Goal: Information Seeking & Learning: Learn about a topic

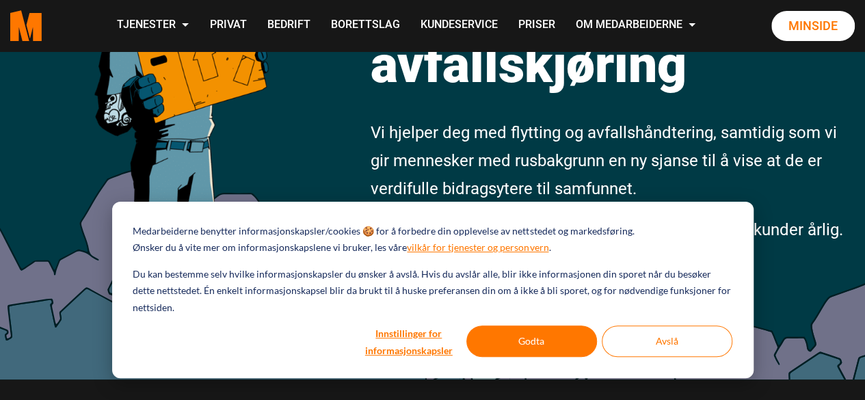
scroll to position [254, 0]
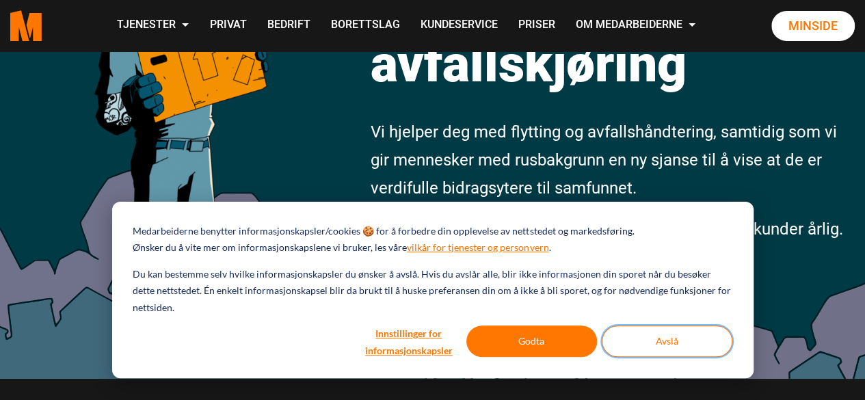
click at [642, 340] on button "Avslå" at bounding box center [667, 341] width 131 height 31
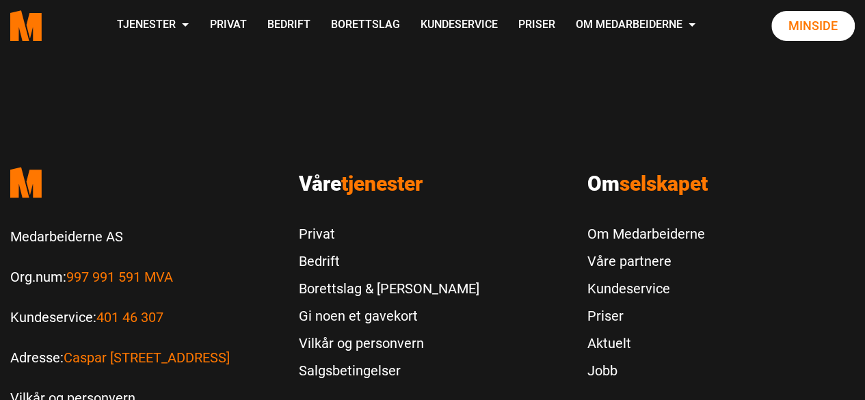
scroll to position [2941, 0]
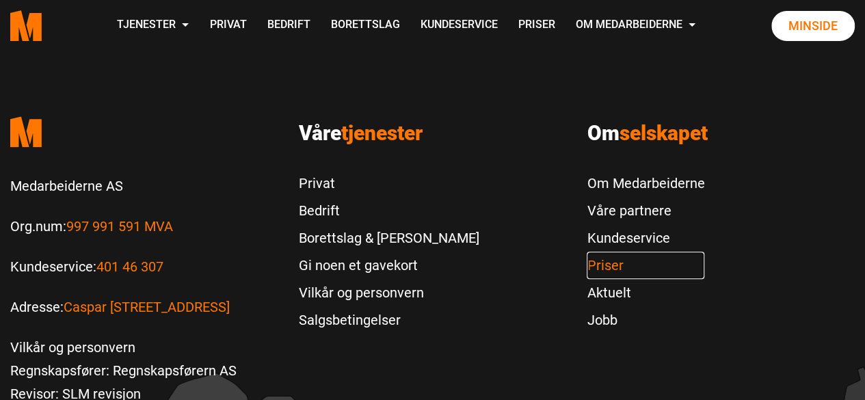
click at [601, 252] on link "Priser" at bounding box center [646, 265] width 118 height 27
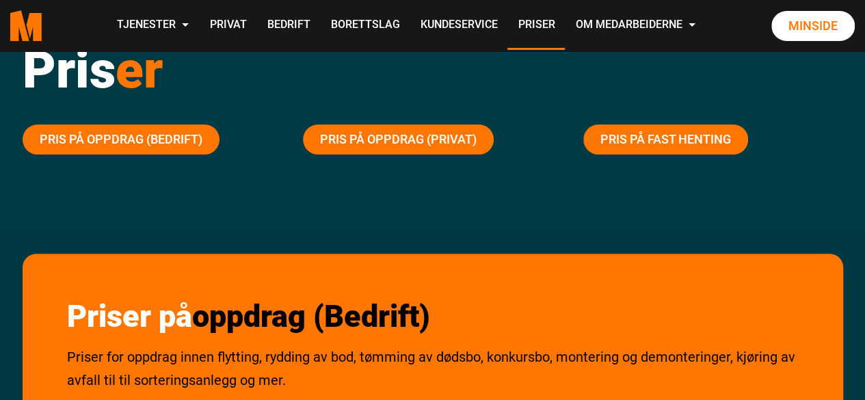
scroll to position [98, 0]
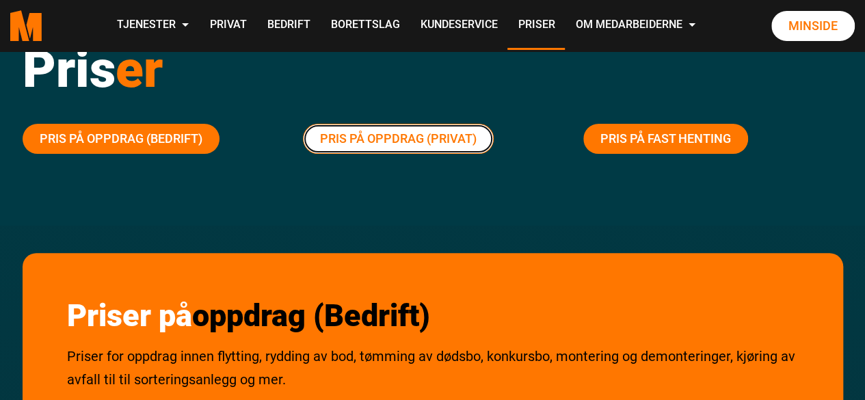
click at [416, 136] on link "Pris på oppdrag (Privat)" at bounding box center [398, 139] width 191 height 30
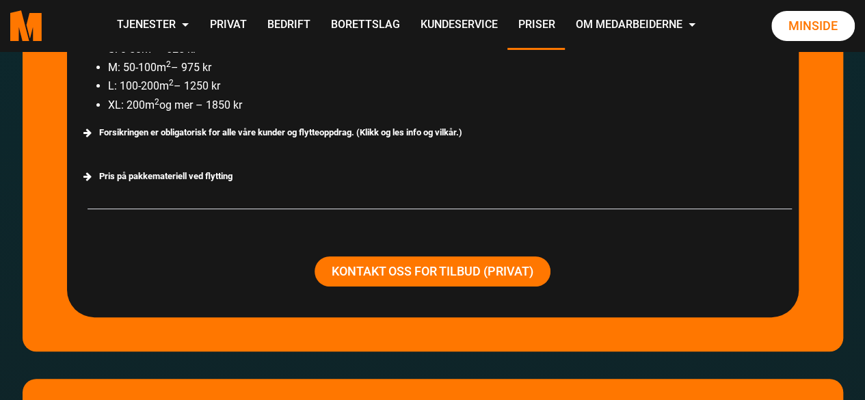
scroll to position [2635, 0]
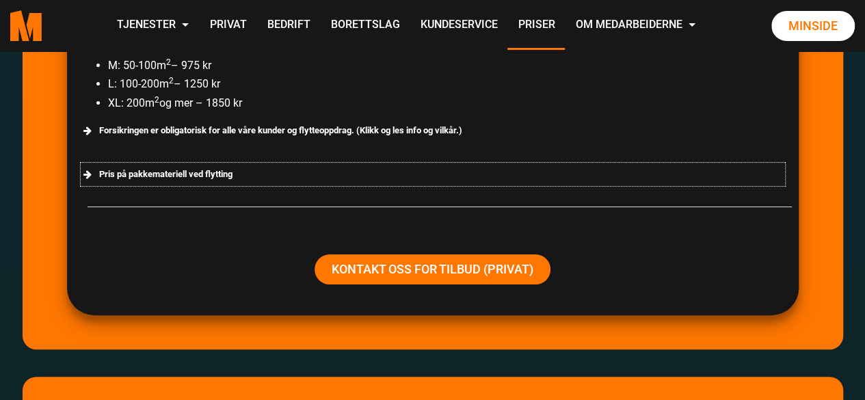
click at [192, 174] on div "Pris på pakkemateriell ved flytting" at bounding box center [433, 174] width 705 height 23
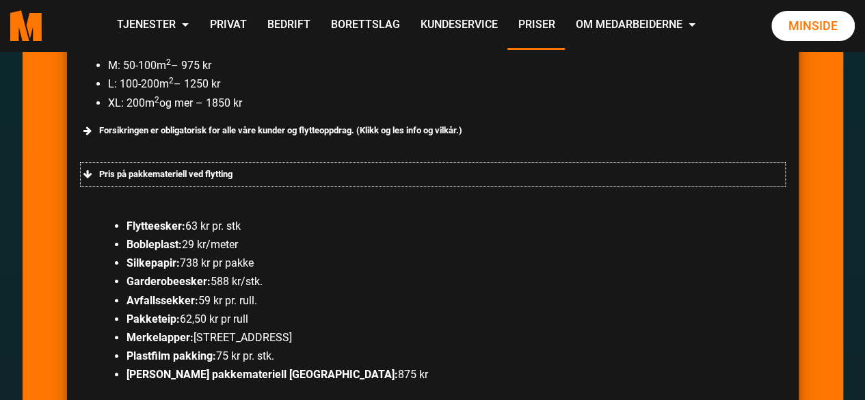
click at [88, 172] on span at bounding box center [88, 175] width 14 height 14
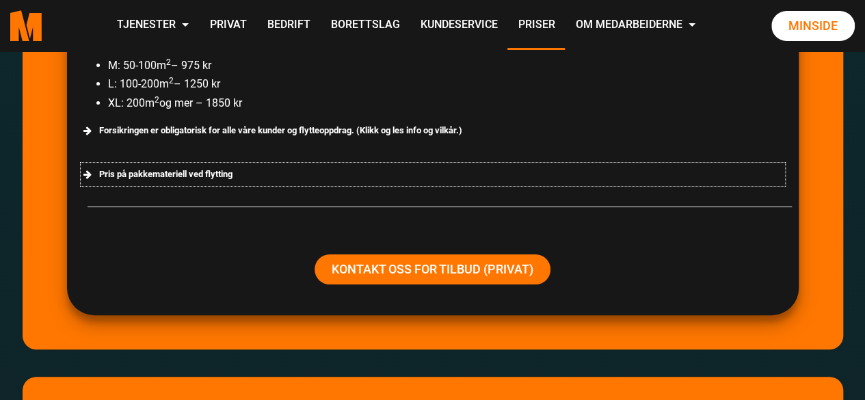
click at [88, 172] on span at bounding box center [88, 175] width 14 height 14
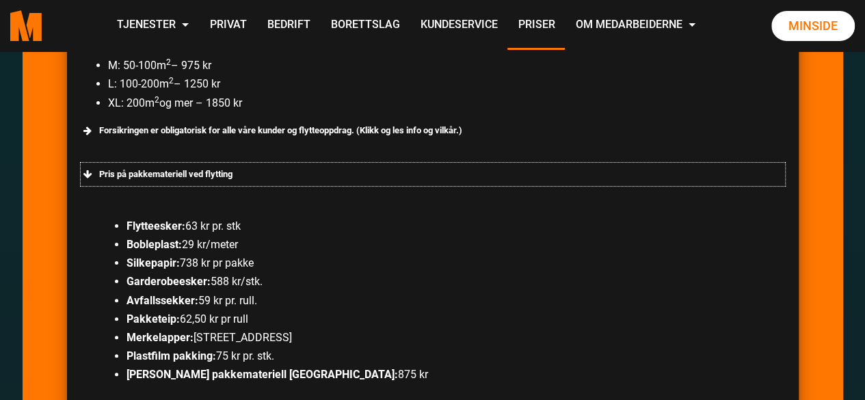
click at [88, 172] on span at bounding box center [88, 175] width 14 height 14
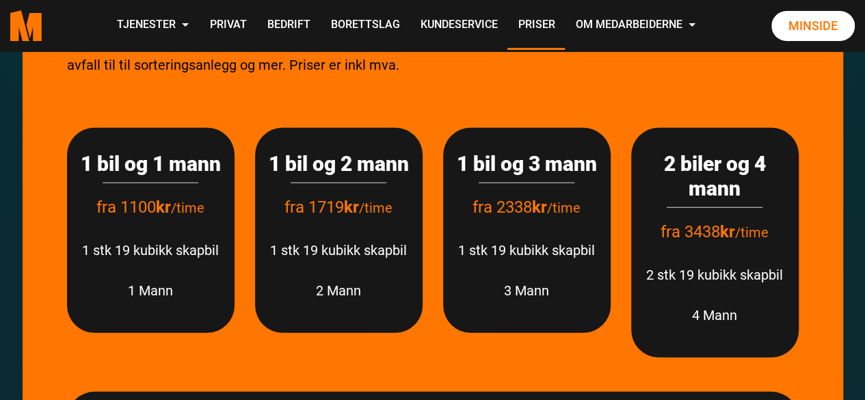
scroll to position [1784, 0]
